Goal: Task Accomplishment & Management: Manage account settings

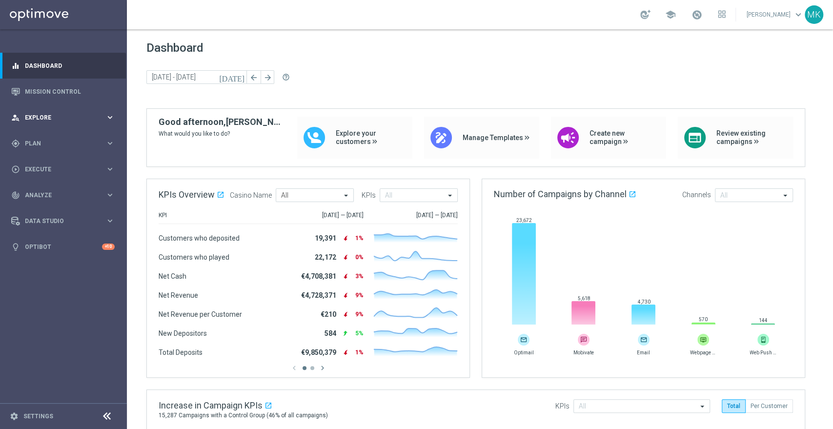
click at [40, 109] on div "person_search Explore keyboard_arrow_right" at bounding box center [63, 117] width 126 height 26
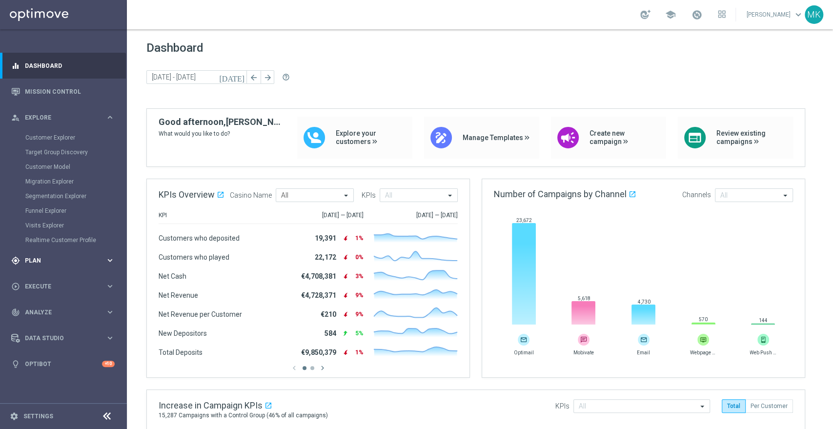
click at [42, 253] on div "gps_fixed Plan keyboard_arrow_right" at bounding box center [63, 260] width 126 height 26
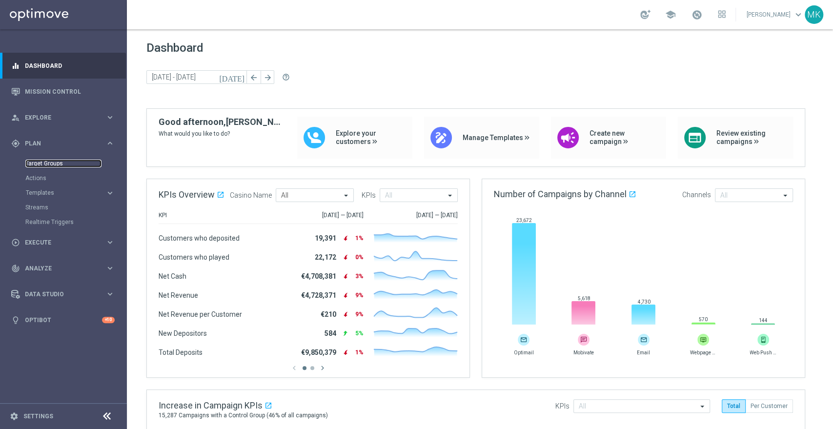
click at [60, 164] on link "Target Groups" at bounding box center [63, 164] width 76 height 8
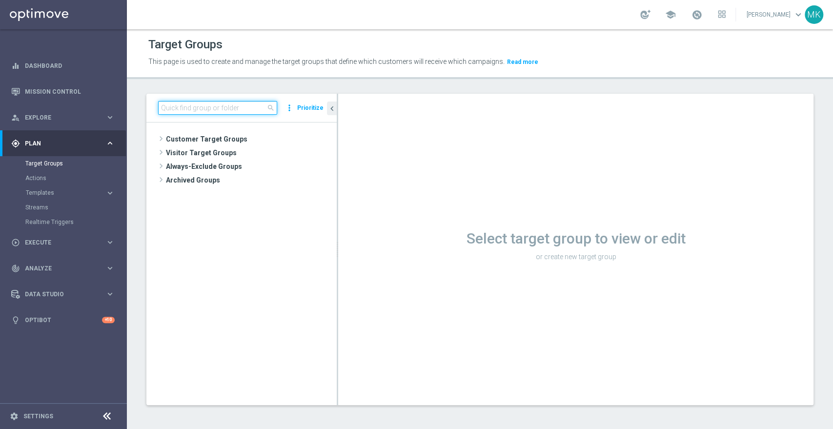
click at [205, 109] on input at bounding box center [217, 108] width 119 height 14
click at [195, 106] on input at bounding box center [217, 108] width 119 height 14
click at [197, 108] on input at bounding box center [217, 108] width 119 height 14
click at [57, 162] on link "Target Groups" at bounding box center [63, 164] width 76 height 8
click at [212, 111] on input at bounding box center [217, 108] width 119 height 14
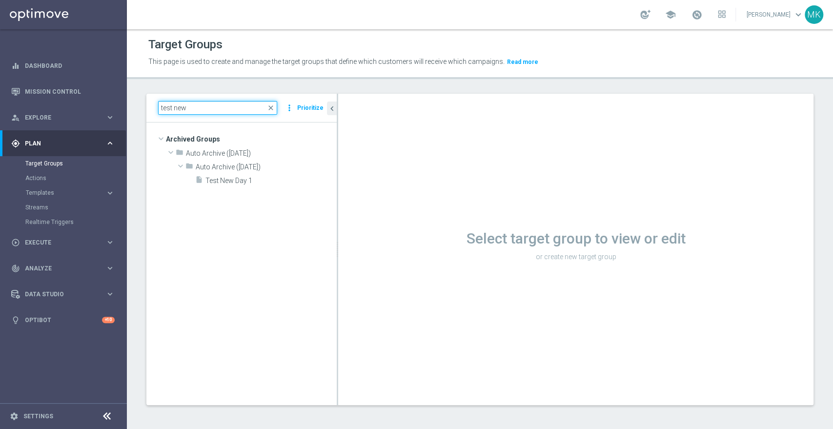
type input "test new"
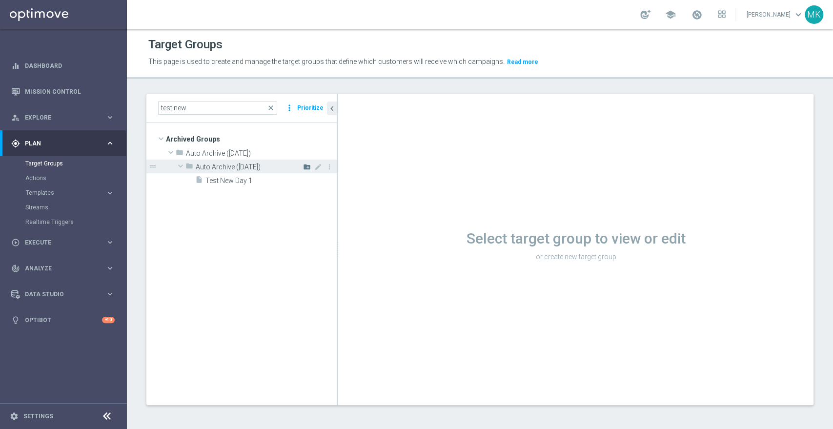
click at [305, 166] on icon "create_new_folder" at bounding box center [307, 167] width 8 height 8
click at [276, 117] on div "test new close more_vert Prioritize" at bounding box center [241, 108] width 190 height 29
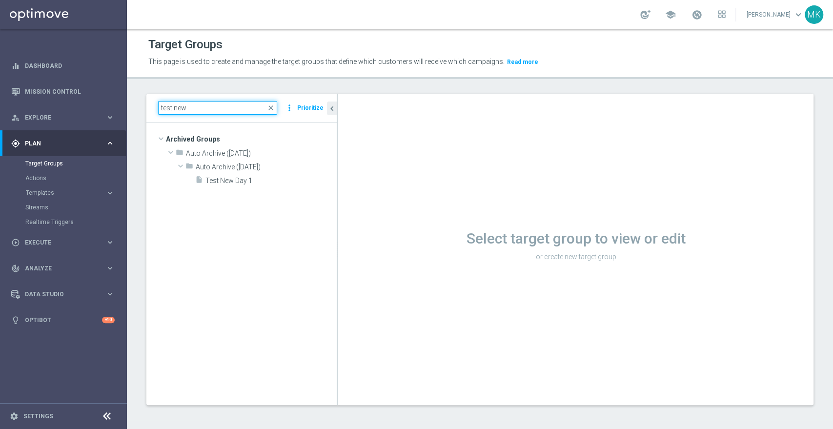
click at [189, 106] on input "test new" at bounding box center [217, 108] width 119 height 14
drag, startPoint x: 189, startPoint y: 106, endPoint x: 141, endPoint y: 92, distance: 50.5
click at [140, 99] on div "test new close more_vert Prioritize Archived Groups create_new_folder" at bounding box center [480, 257] width 706 height 326
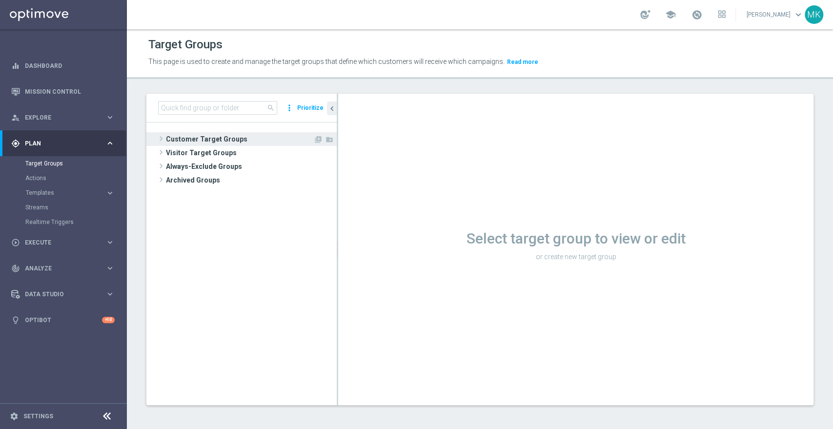
click at [189, 142] on span "Customer Target Groups" at bounding box center [239, 139] width 147 height 14
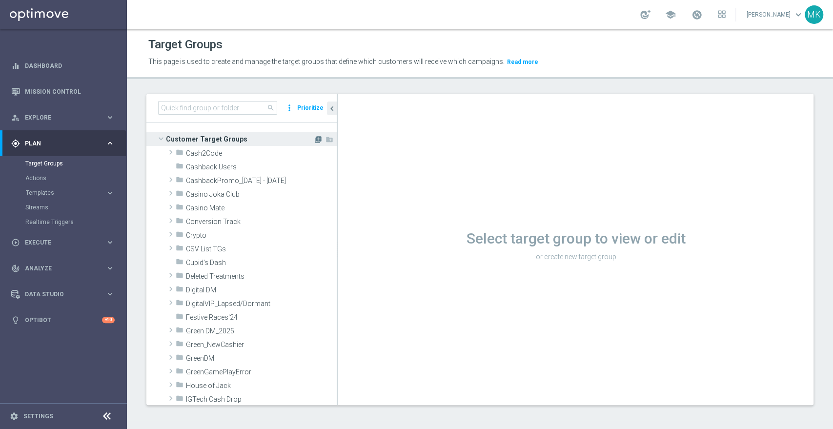
click at [314, 136] on icon "library_add" at bounding box center [318, 140] width 8 height 8
click at [314, 139] on icon "library_add" at bounding box center [318, 140] width 8 height 8
click at [161, 134] on span at bounding box center [161, 139] width 12 height 10
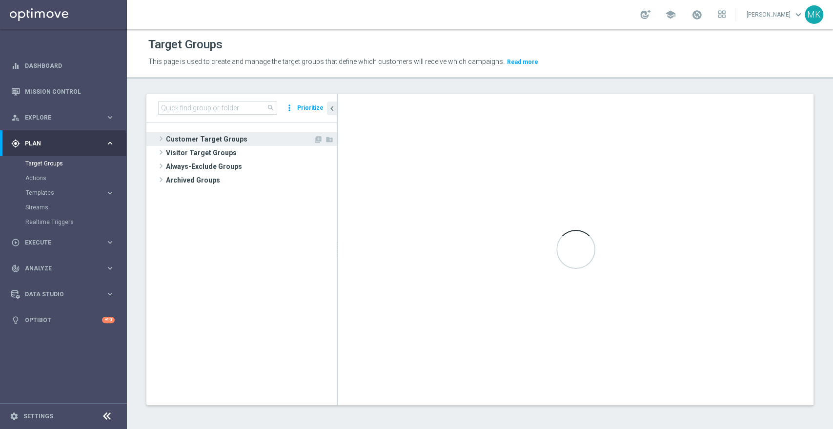
click at [161, 133] on span at bounding box center [161, 139] width 10 height 12
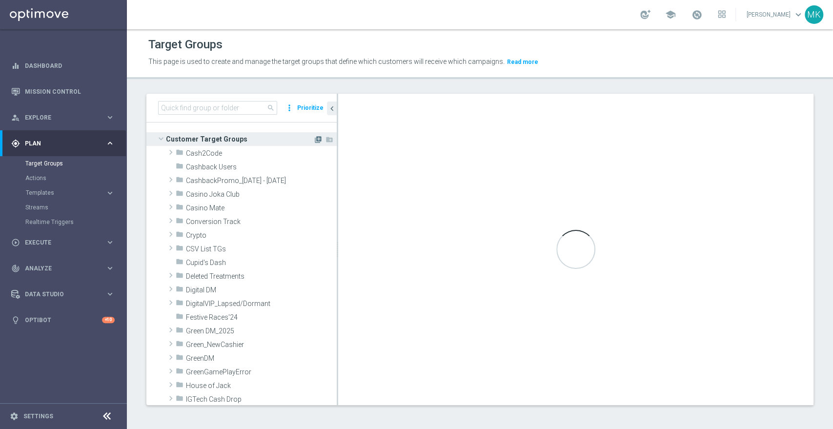
click at [314, 137] on icon "library_add" at bounding box center [318, 140] width 8 height 8
click at [611, 185] on div "Loading..." at bounding box center [575, 249] width 475 height 311
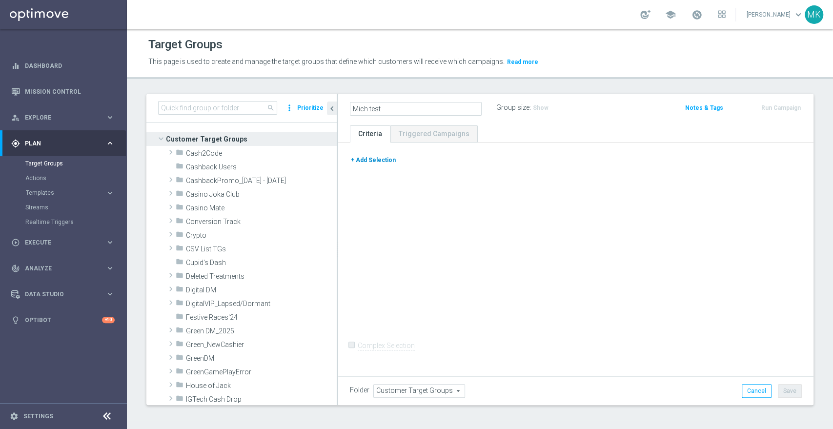
type input "Mich test"
click at [383, 159] on button "+ Add Selection" at bounding box center [373, 160] width 47 height 11
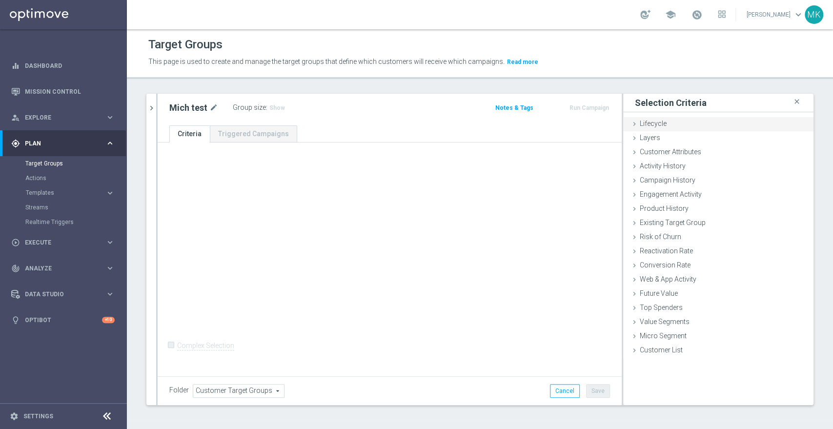
click at [646, 124] on span "Lifecycle" at bounding box center [653, 124] width 27 height 8
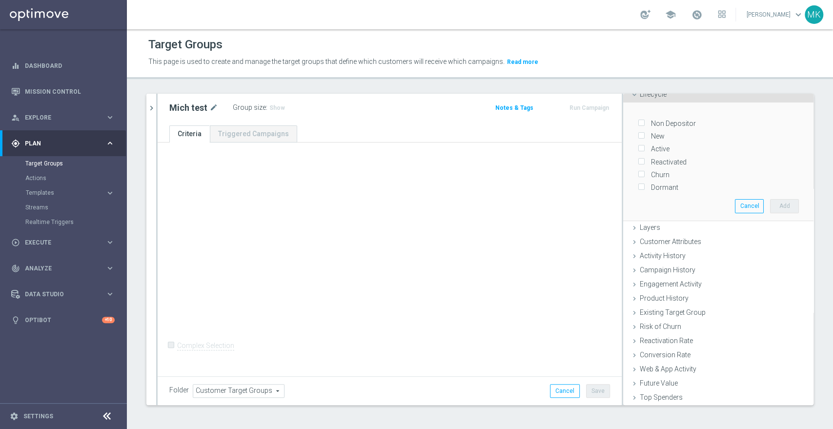
scroll to position [54, 0]
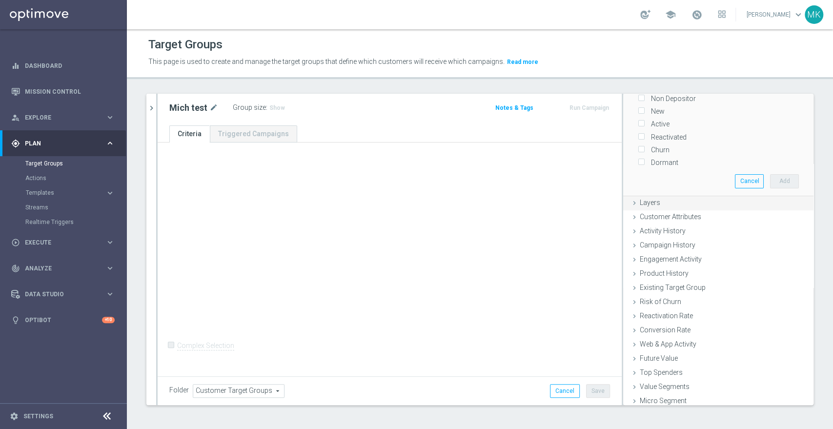
click at [652, 202] on div "Layers done" at bounding box center [718, 203] width 190 height 15
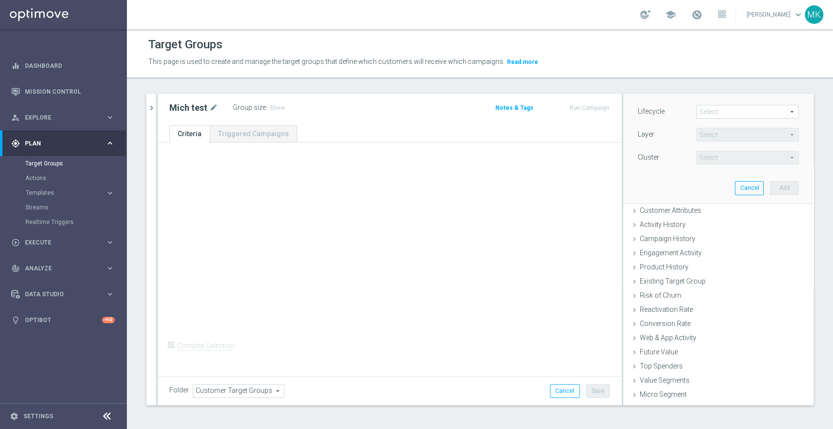
scroll to position [0, 0]
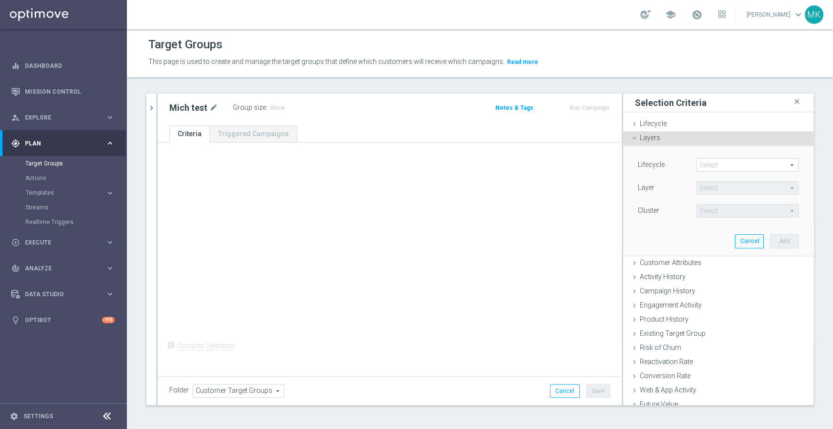
click at [724, 159] on span at bounding box center [747, 165] width 101 height 13
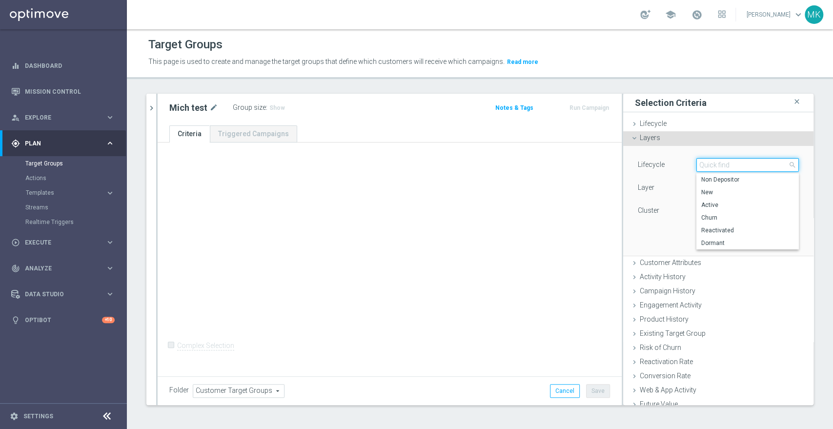
click at [724, 163] on input "search" at bounding box center [747, 165] width 102 height 14
click at [630, 137] on icon at bounding box center [634, 138] width 8 height 8
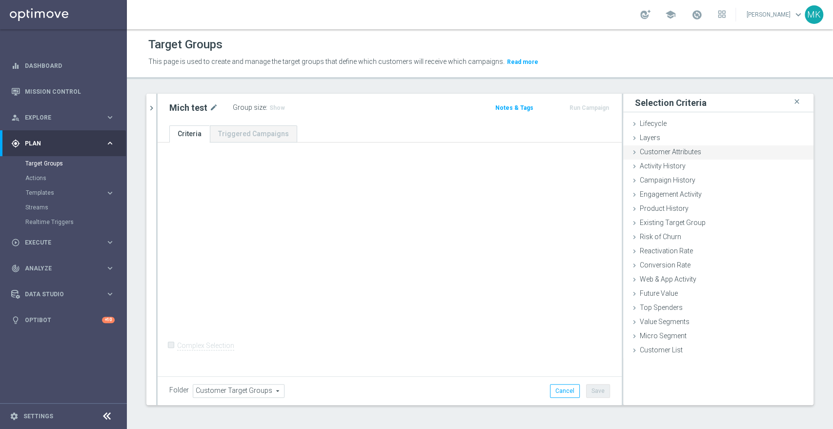
click at [641, 153] on span "Customer Attributes" at bounding box center [670, 152] width 61 height 8
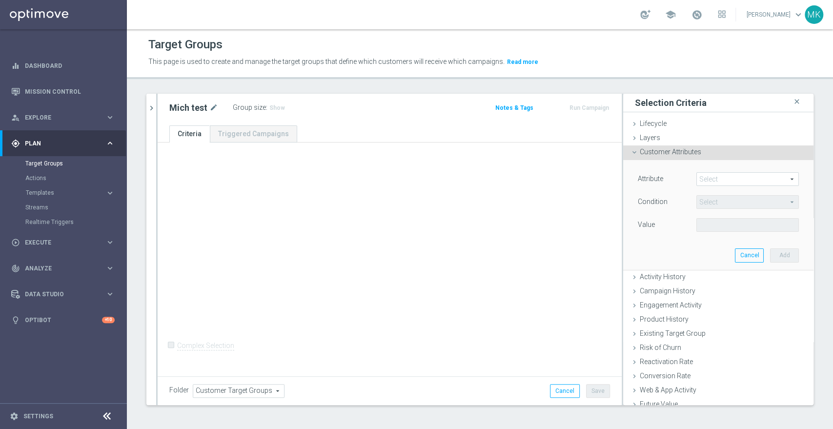
click at [705, 176] on span at bounding box center [747, 179] width 101 height 13
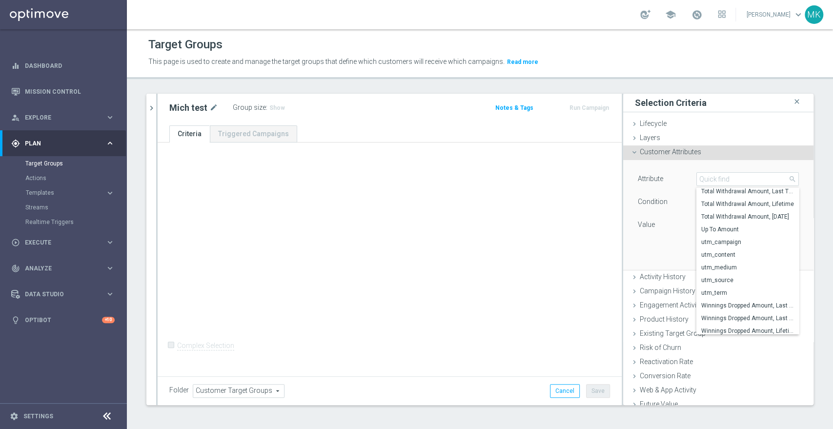
scroll to position [2969, 0]
click at [604, 232] on div "+ Add Selection Complex Selection Invalid Expression" at bounding box center [390, 257] width 464 height 231
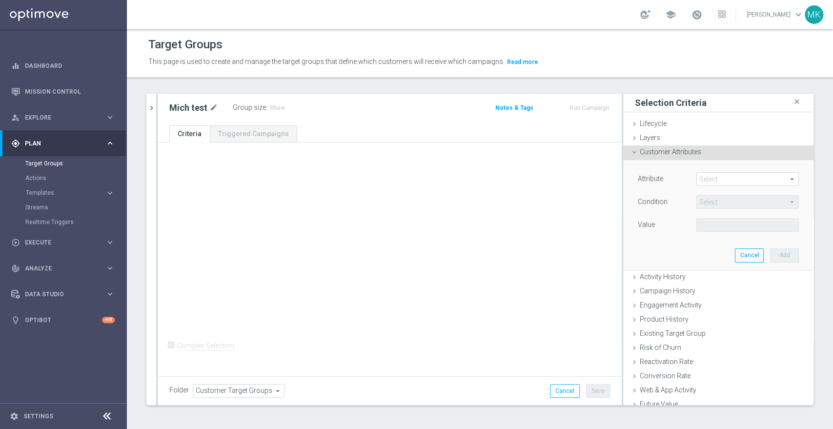
scroll to position [63, 0]
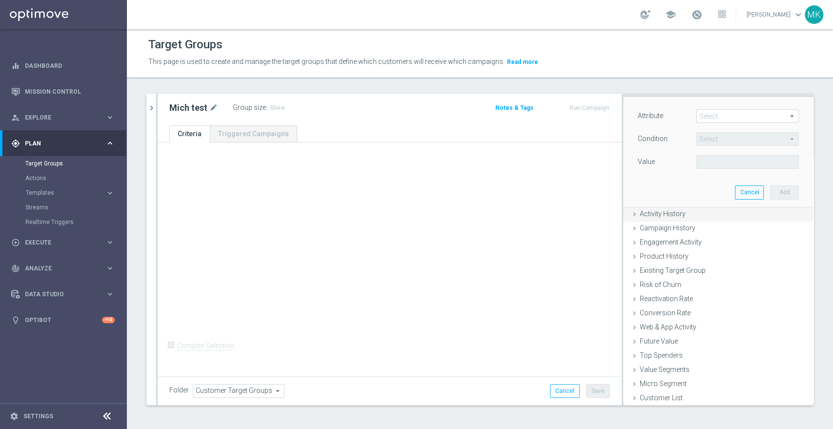
click at [660, 211] on span "Activity History" at bounding box center [663, 214] width 46 height 8
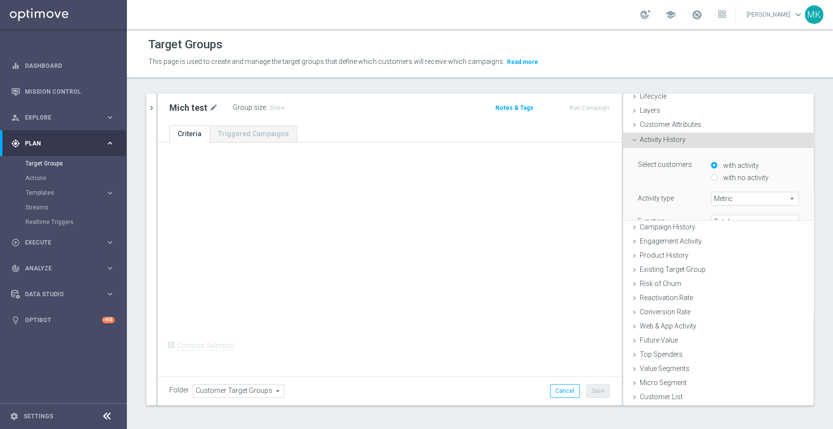
scroll to position [0, 0]
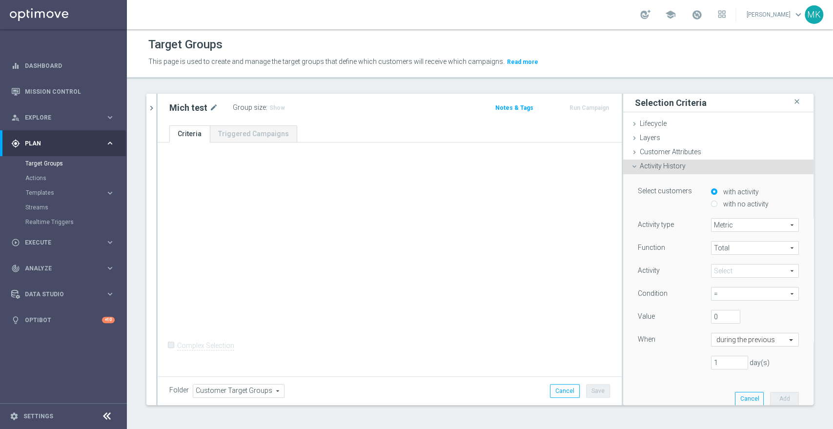
click at [741, 226] on span "Metric" at bounding box center [754, 225] width 87 height 13
click at [737, 225] on span "Metric" at bounding box center [754, 225] width 87 height 13
click at [734, 247] on label "Days with activity" at bounding box center [754, 251] width 87 height 13
type input "Days with activity"
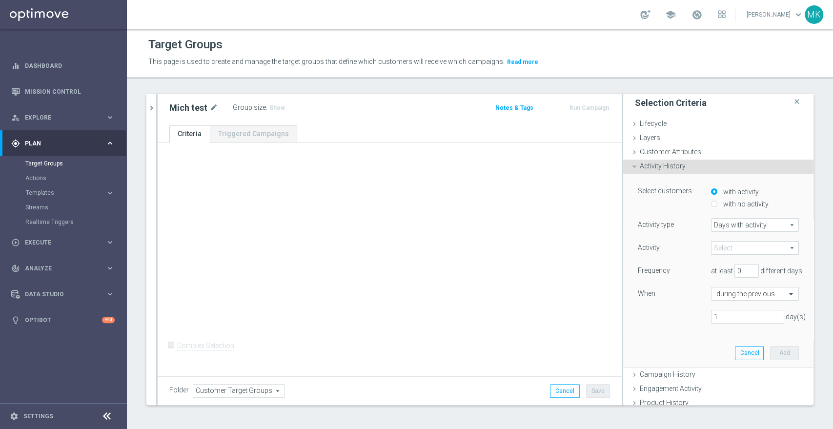
click at [734, 242] on span at bounding box center [754, 248] width 87 height 13
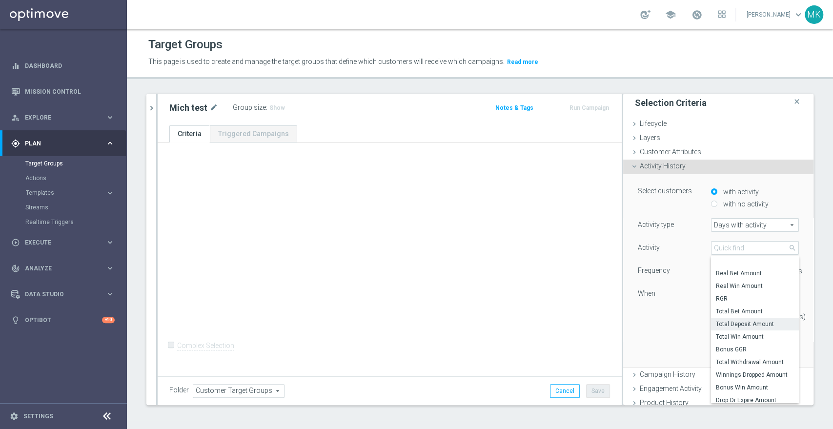
scroll to position [209, 0]
click at [678, 307] on div "Activity Select arrow_drop_down search Real Bet Amount Real Win Amount RGR Tota…" at bounding box center [718, 286] width 161 height 90
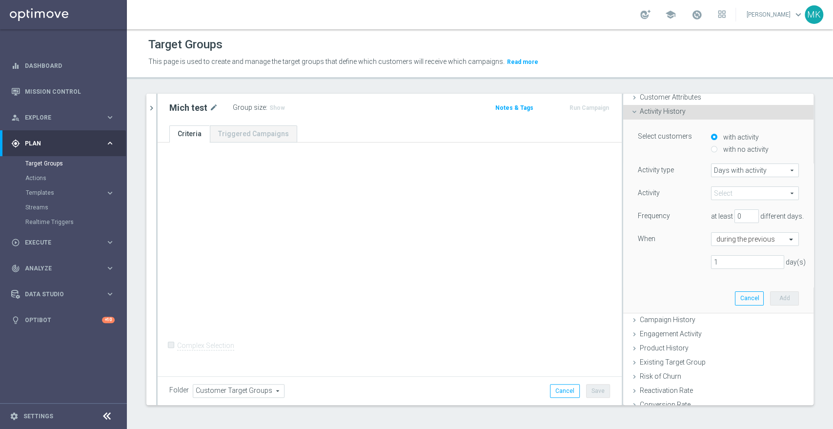
scroll to position [146, 0]
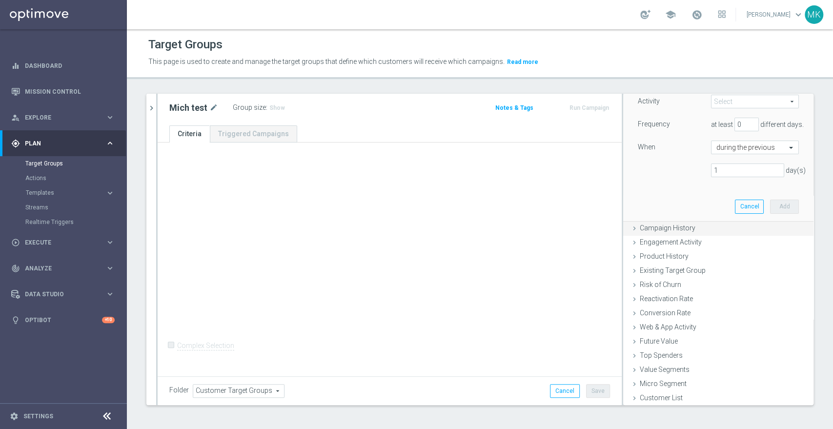
click at [673, 229] on span "Campaign History" at bounding box center [668, 228] width 56 height 8
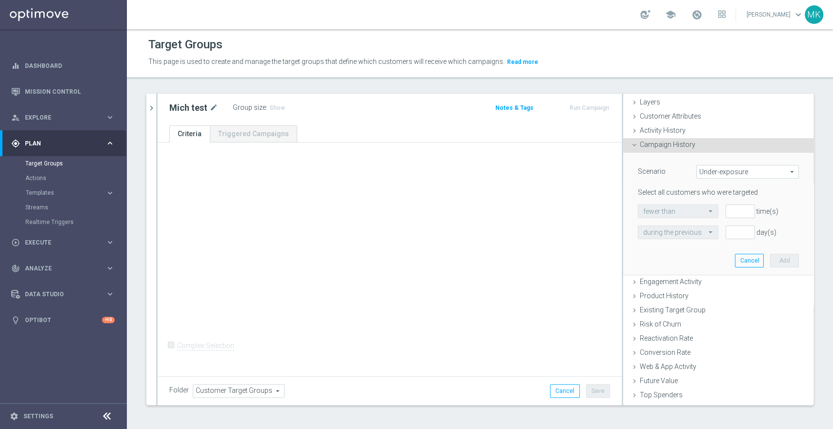
scroll to position [75, 0]
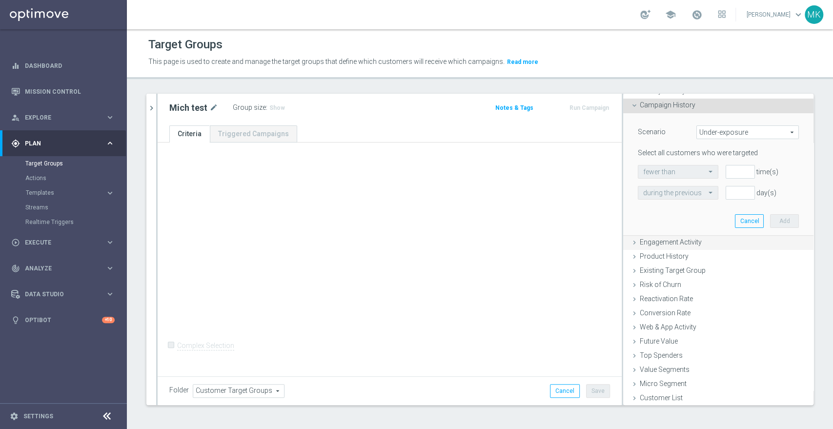
click at [666, 244] on span "Engagement Activity" at bounding box center [671, 242] width 62 height 8
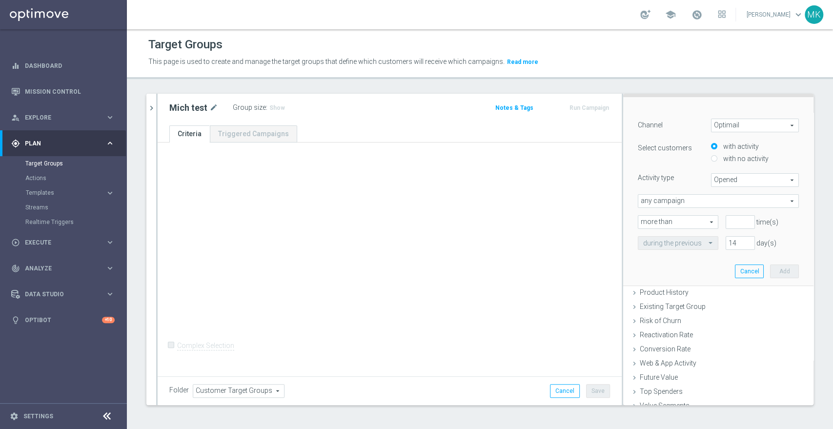
scroll to position [108, 0]
click at [676, 290] on span "Product History" at bounding box center [664, 289] width 49 height 8
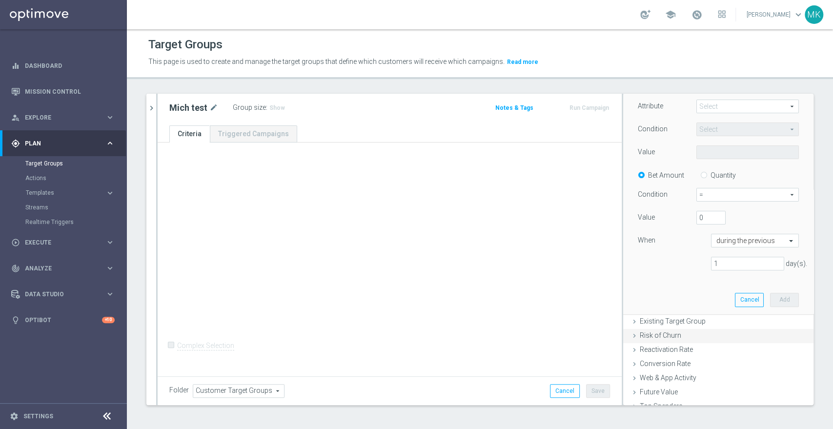
scroll to position [203, 0]
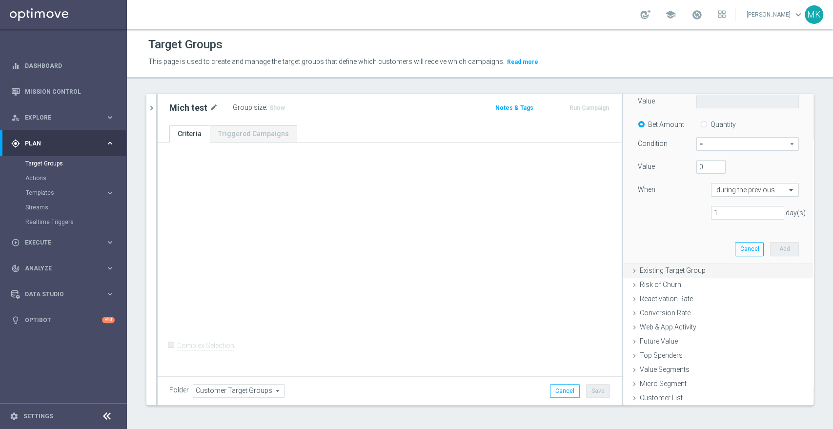
click at [669, 268] on span "Existing Target Group" at bounding box center [673, 270] width 66 height 8
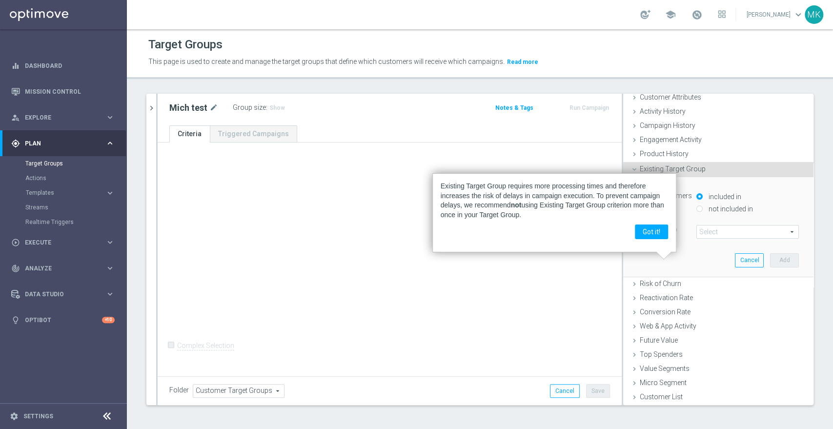
scroll to position [0, 0]
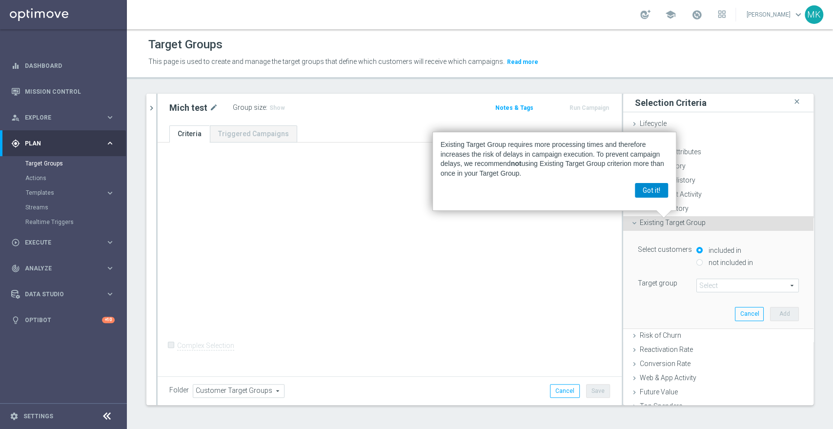
click at [651, 186] on button "Got it!" at bounding box center [651, 190] width 33 height 15
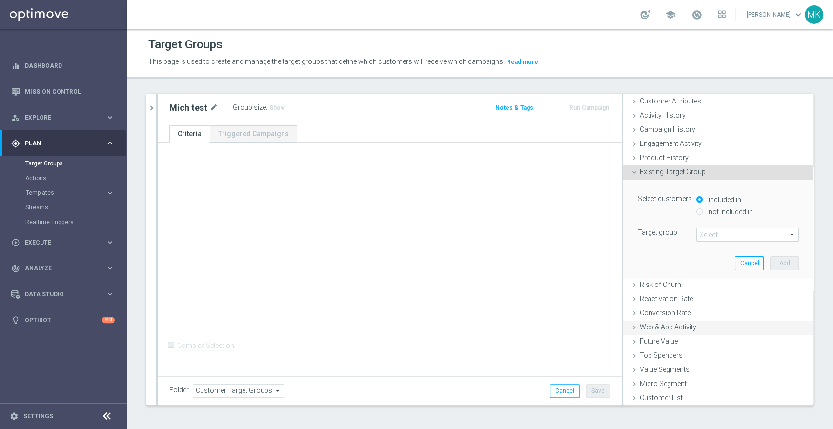
click at [630, 327] on icon at bounding box center [634, 327] width 8 height 8
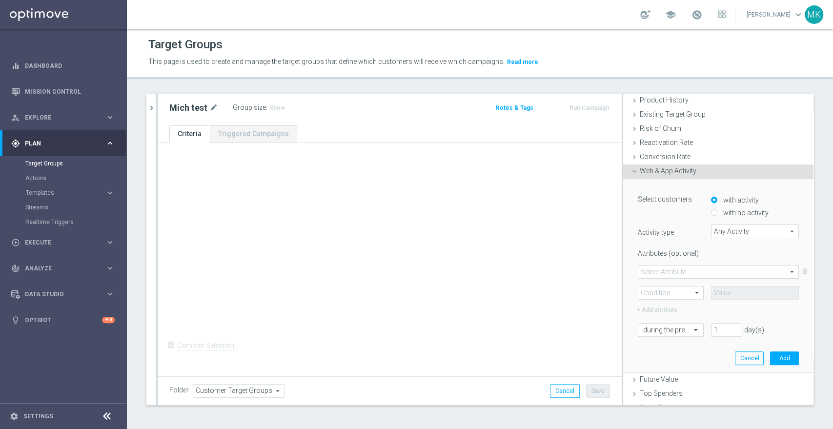
scroll to position [146, 0]
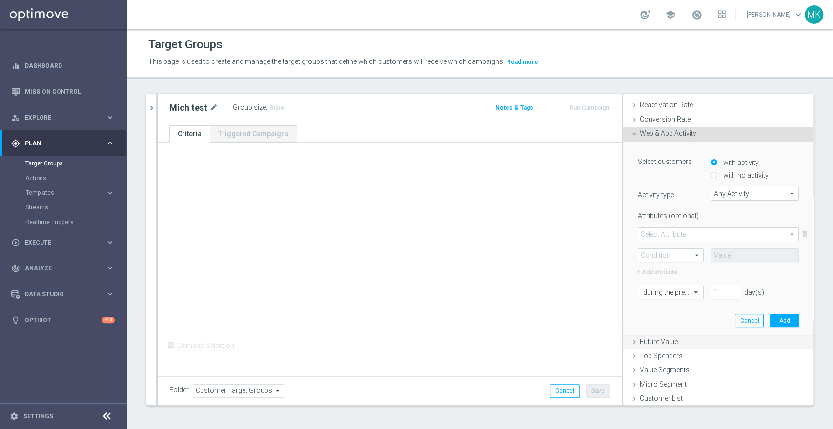
click at [630, 343] on icon at bounding box center [634, 342] width 8 height 8
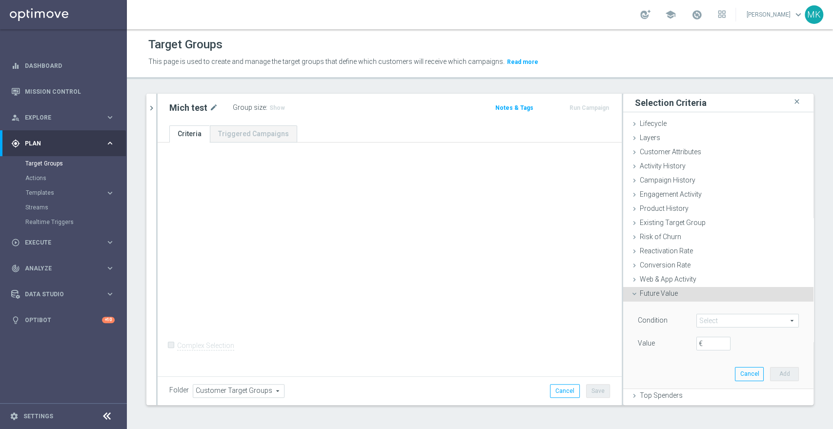
scroll to position [40, 0]
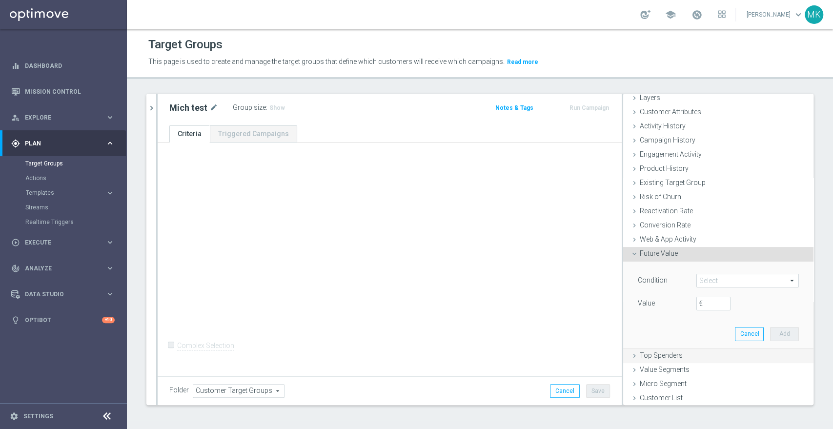
click at [630, 352] on icon at bounding box center [634, 356] width 8 height 8
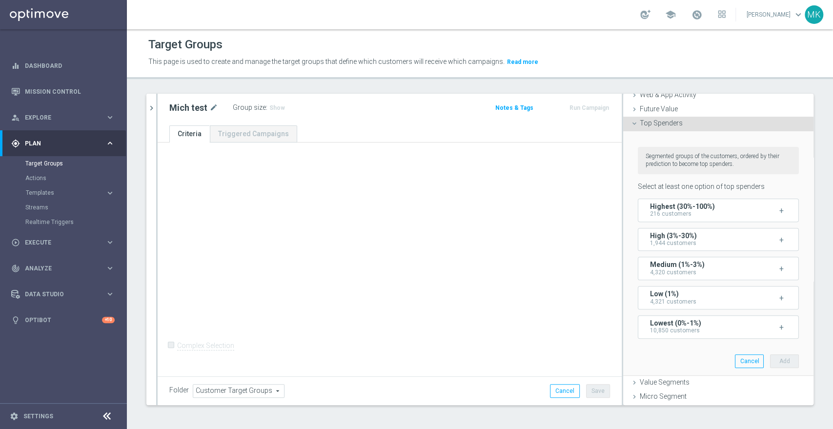
scroll to position [195, 0]
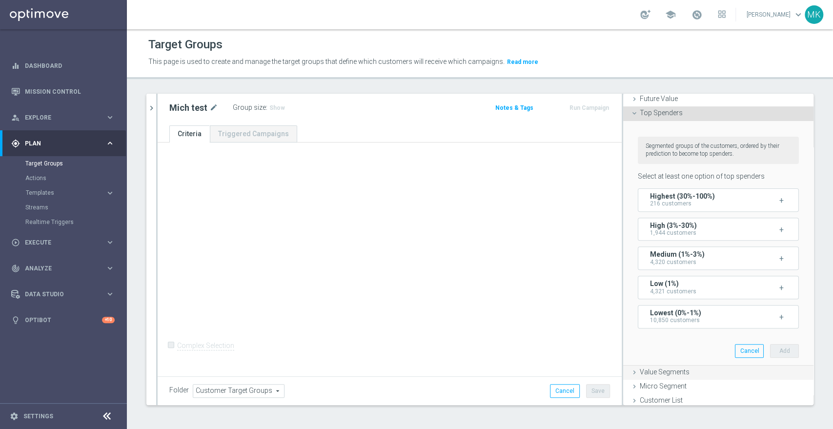
click at [630, 368] on icon at bounding box center [634, 372] width 8 height 8
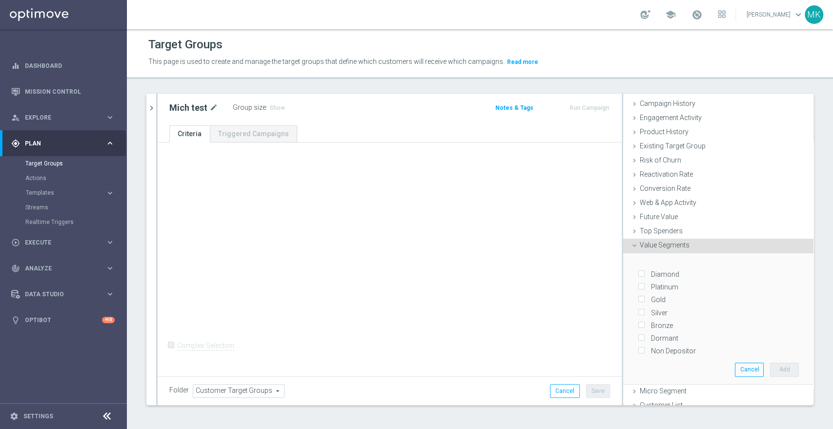
scroll to position [82, 0]
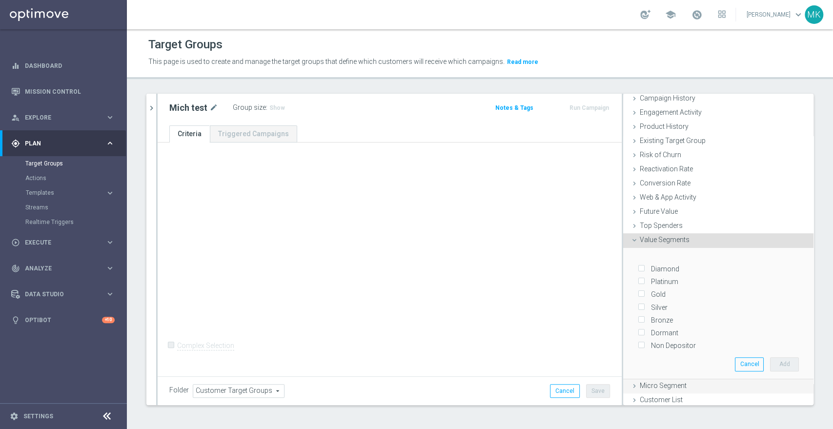
click at [630, 382] on icon at bounding box center [634, 386] width 8 height 8
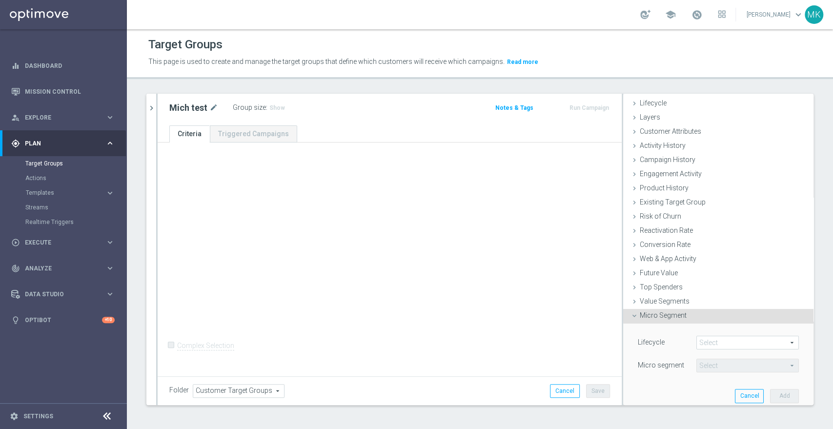
scroll to position [40, 0]
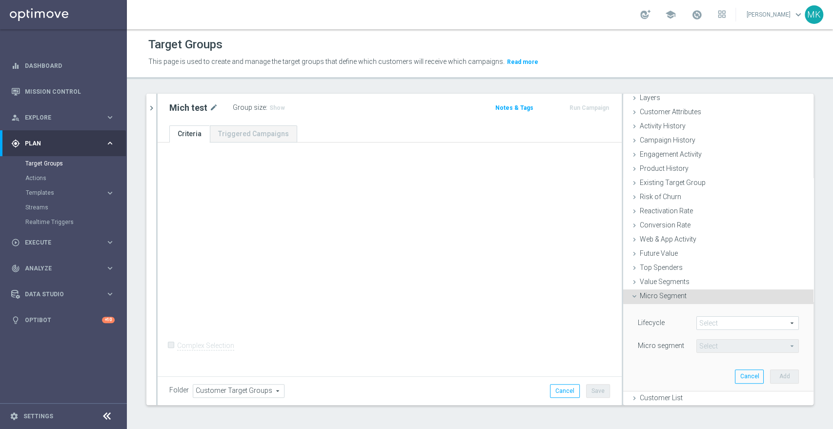
click at [712, 325] on span at bounding box center [747, 323] width 101 height 13
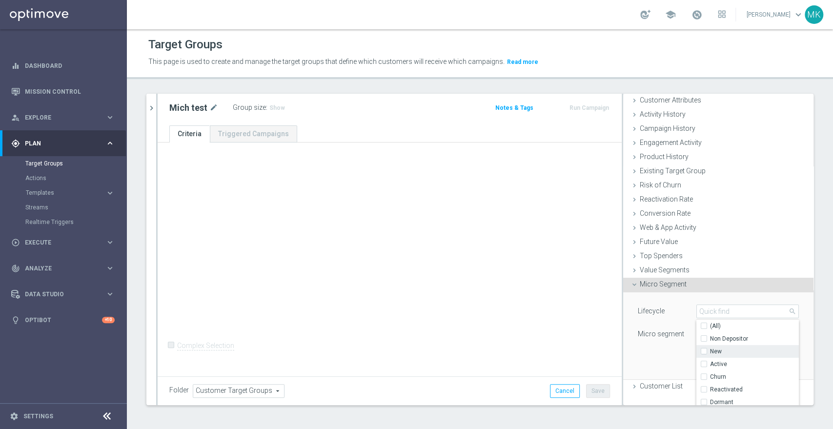
scroll to position [55, 0]
click at [643, 359] on div "Lifecycle Select arrow_drop_down search (All) Non Depositor New Active [GEOGRAP…" at bounding box center [718, 332] width 176 height 86
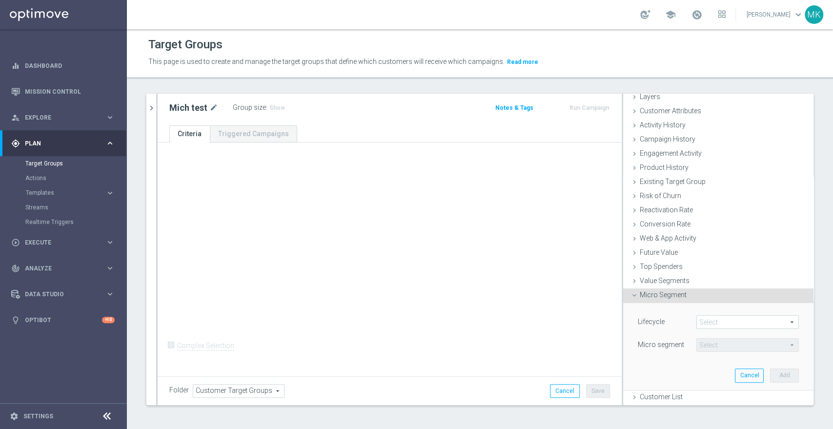
scroll to position [40, 0]
click at [630, 395] on icon at bounding box center [634, 398] width 8 height 8
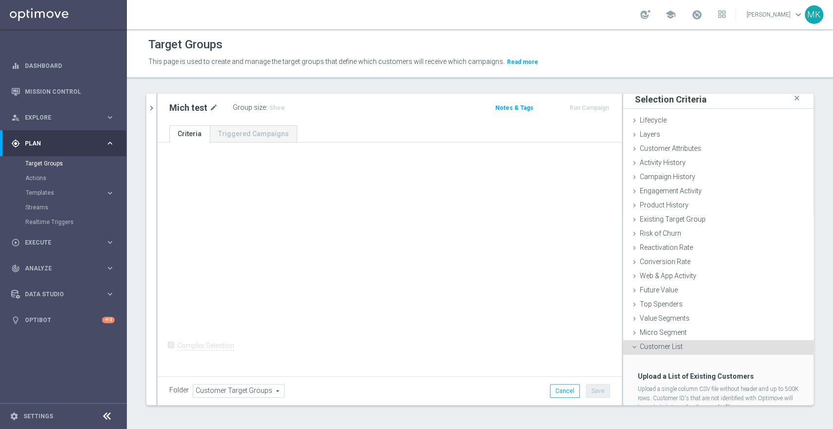
scroll to position [0, 0]
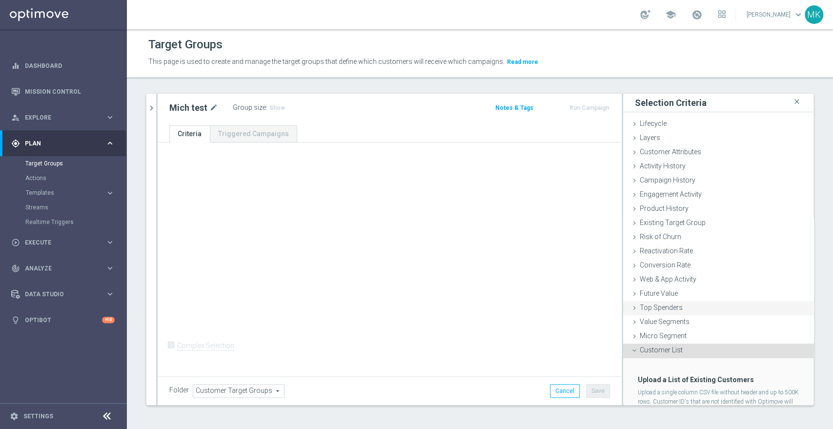
click at [630, 304] on icon at bounding box center [634, 308] width 8 height 8
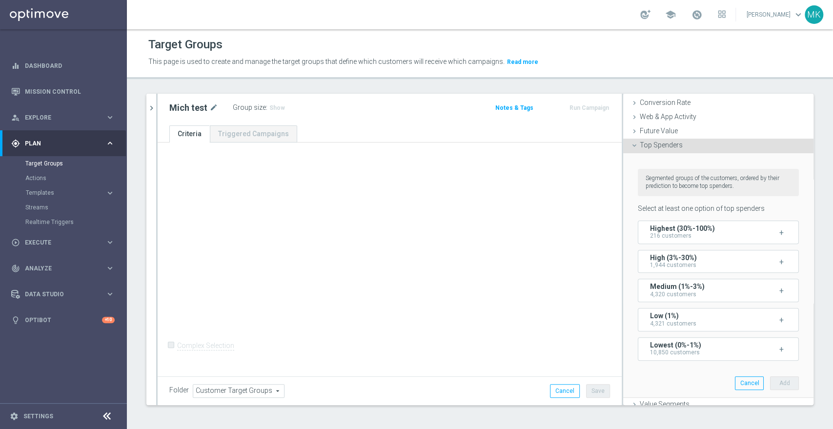
drag, startPoint x: 487, startPoint y: 337, endPoint x: 481, endPoint y: 346, distance: 11.4
click at [710, 228] on div "Highest (30%-100%) 216 customers" at bounding box center [698, 232] width 96 height 15
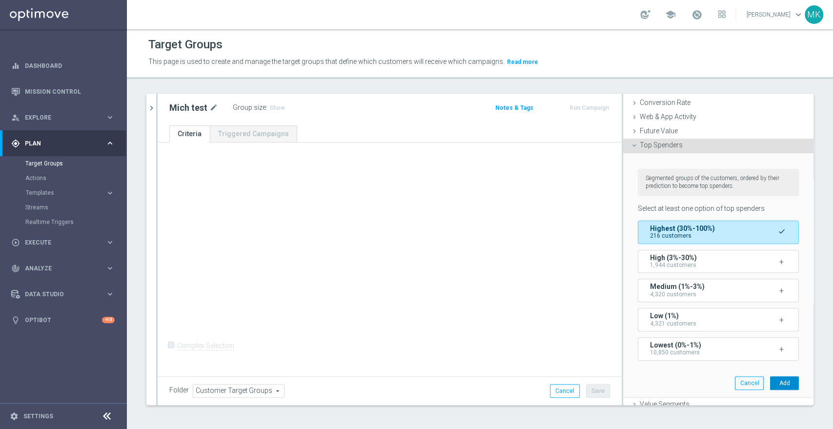
click at [770, 376] on button "Add" at bounding box center [784, 383] width 29 height 14
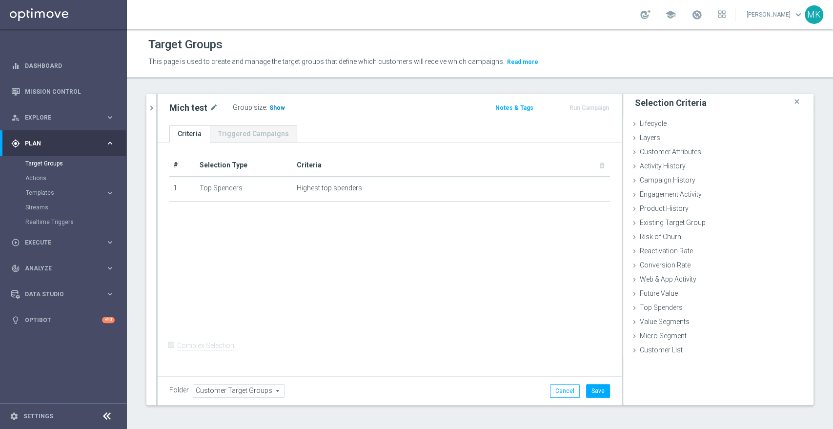
click at [277, 106] on span "Show" at bounding box center [277, 107] width 16 height 7
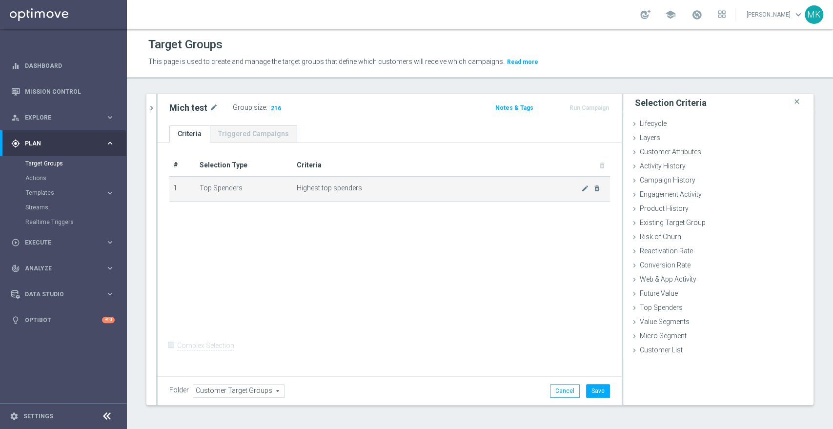
click at [233, 187] on td "Top Spenders" at bounding box center [244, 189] width 97 height 24
click at [343, 186] on span "Highest top spenders" at bounding box center [439, 188] width 284 height 8
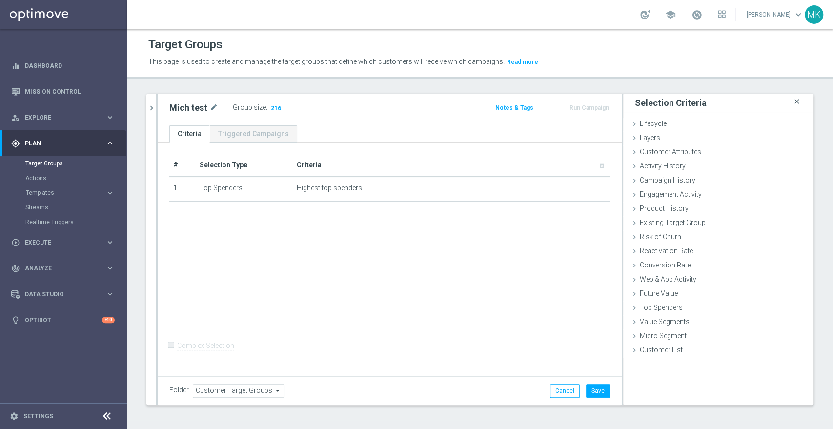
click at [792, 101] on icon "close" at bounding box center [797, 101] width 10 height 13
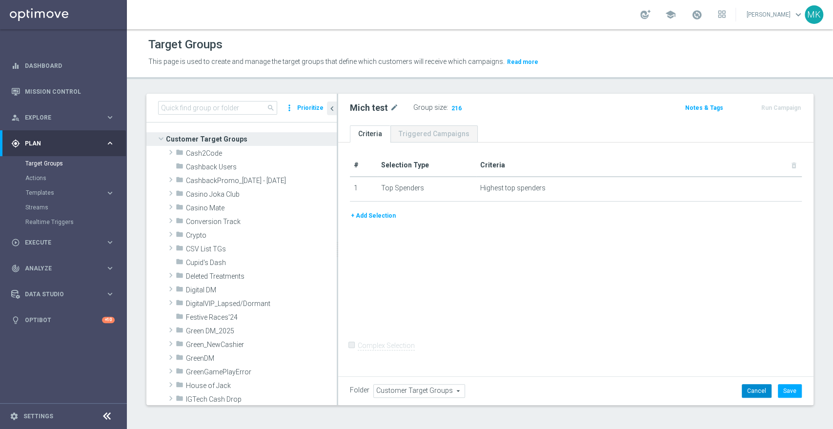
click at [742, 391] on button "Cancel" at bounding box center [757, 391] width 30 height 14
